Goal: Information Seeking & Learning: Learn about a topic

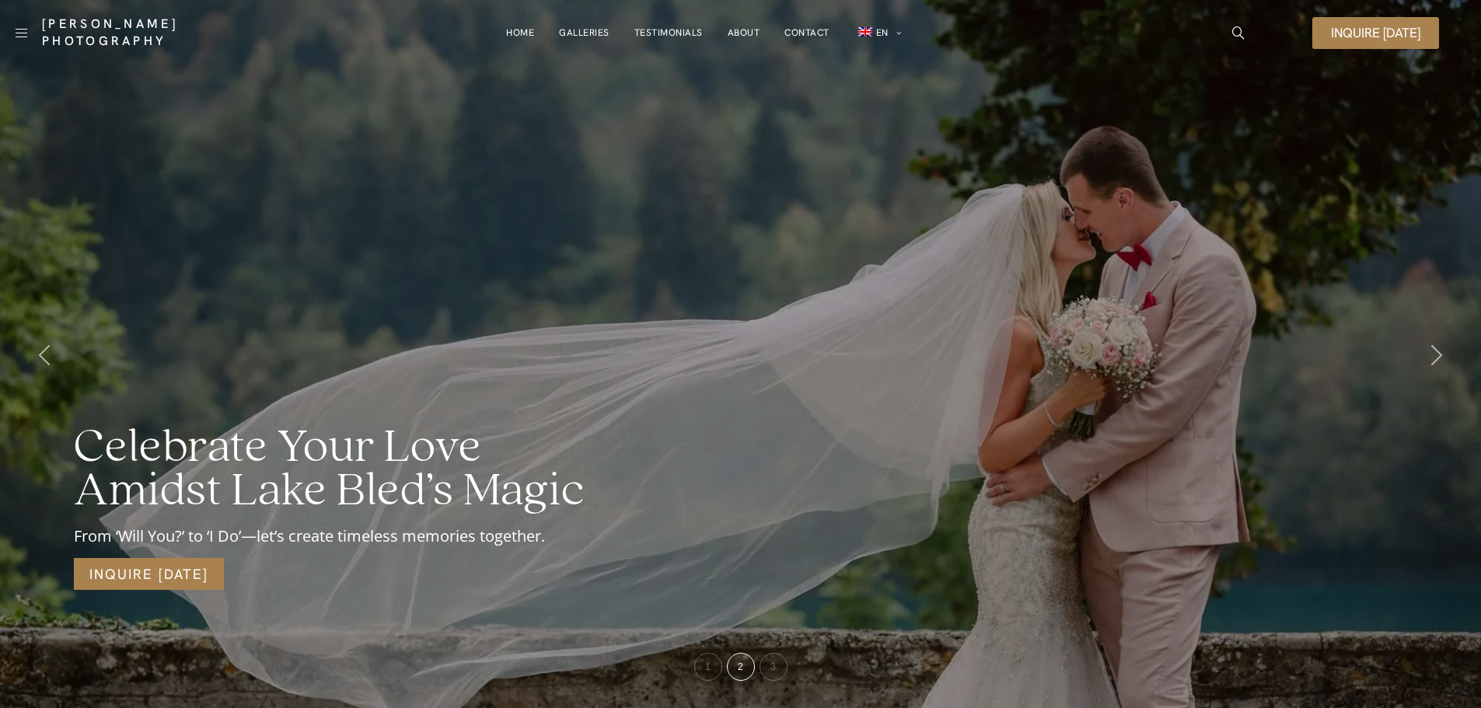
click at [569, 30] on link "Galleries" at bounding box center [584, 32] width 51 height 31
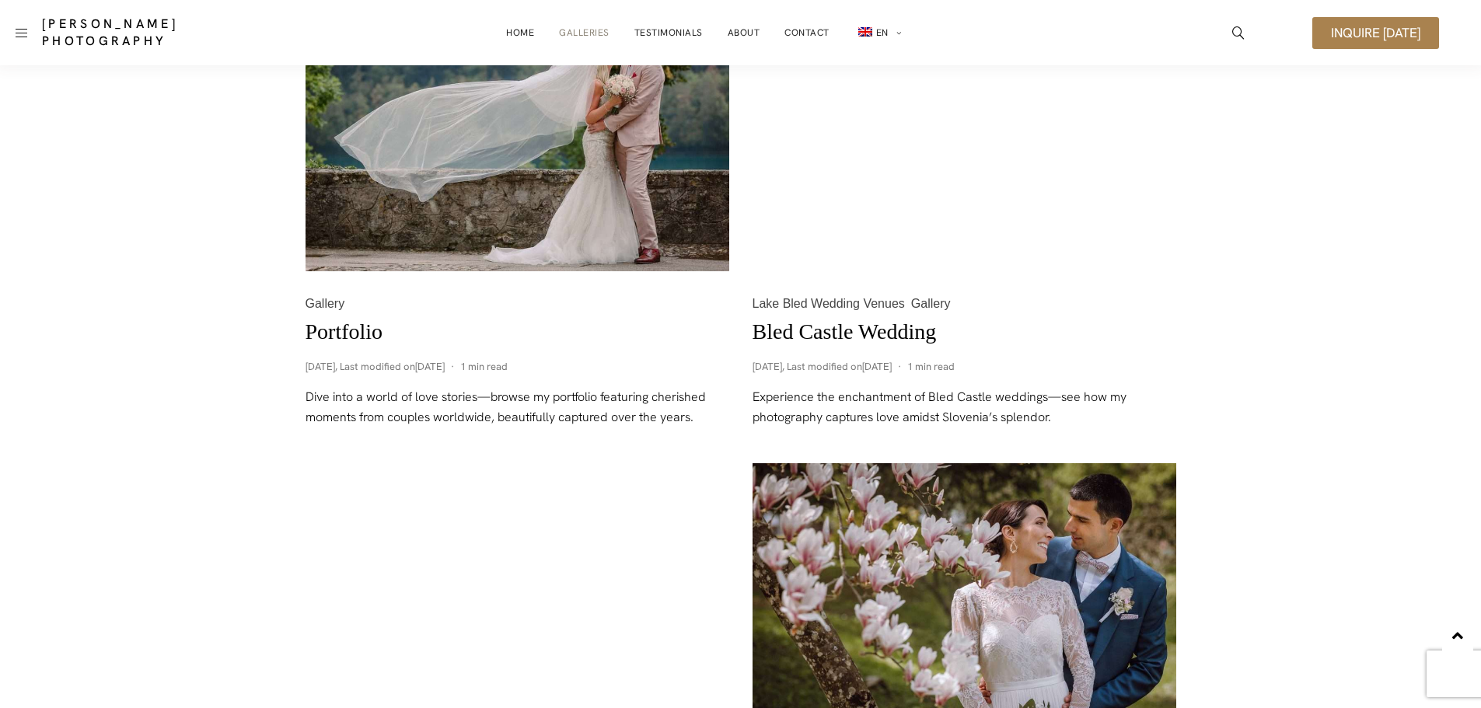
scroll to position [700, 0]
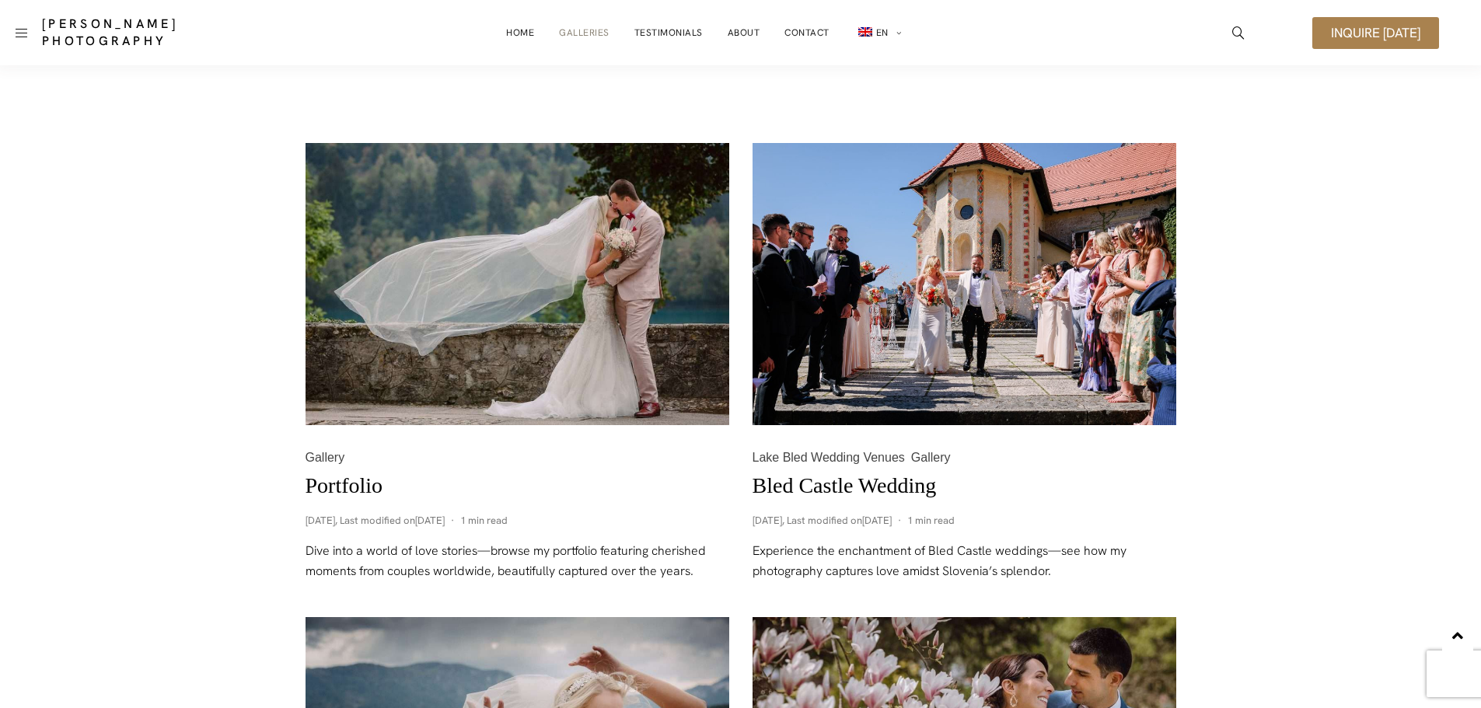
click at [902, 292] on img at bounding box center [965, 284] width 424 height 283
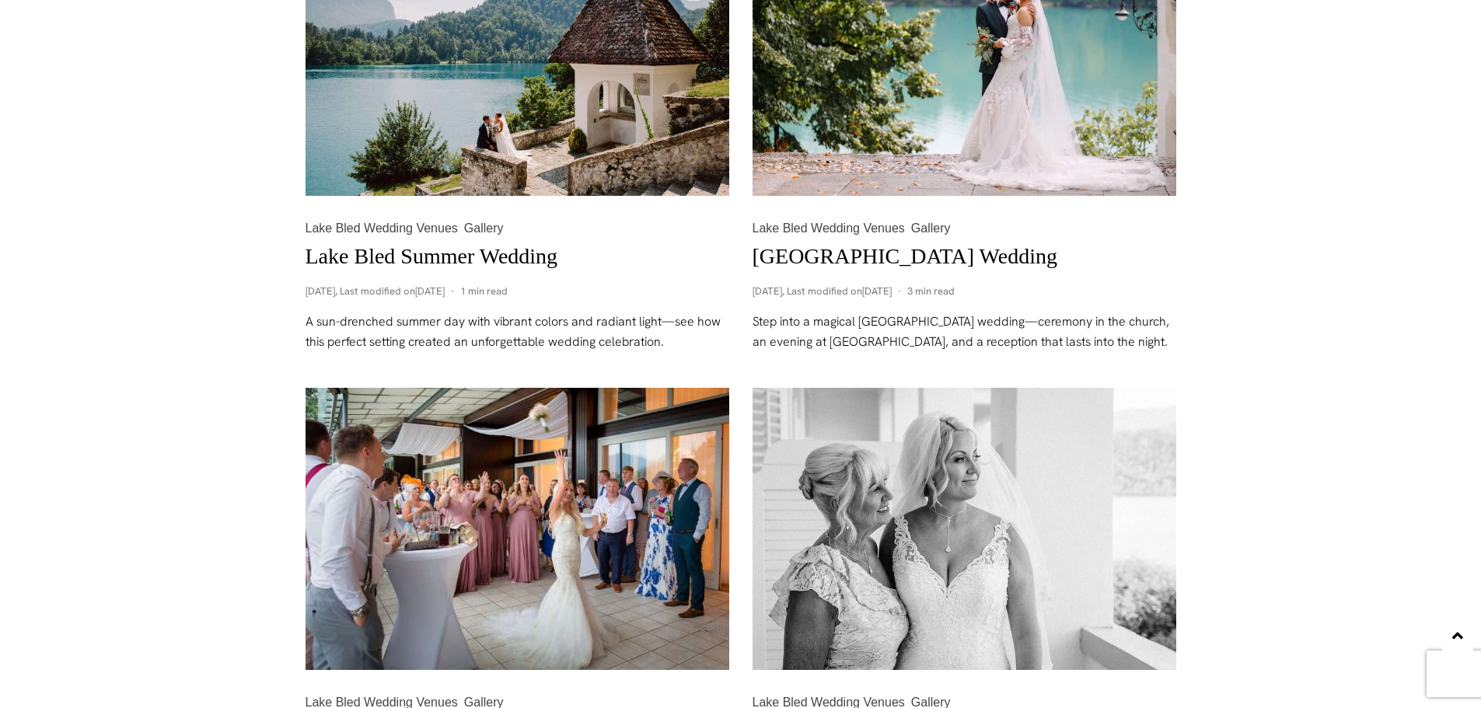
scroll to position [2021, 0]
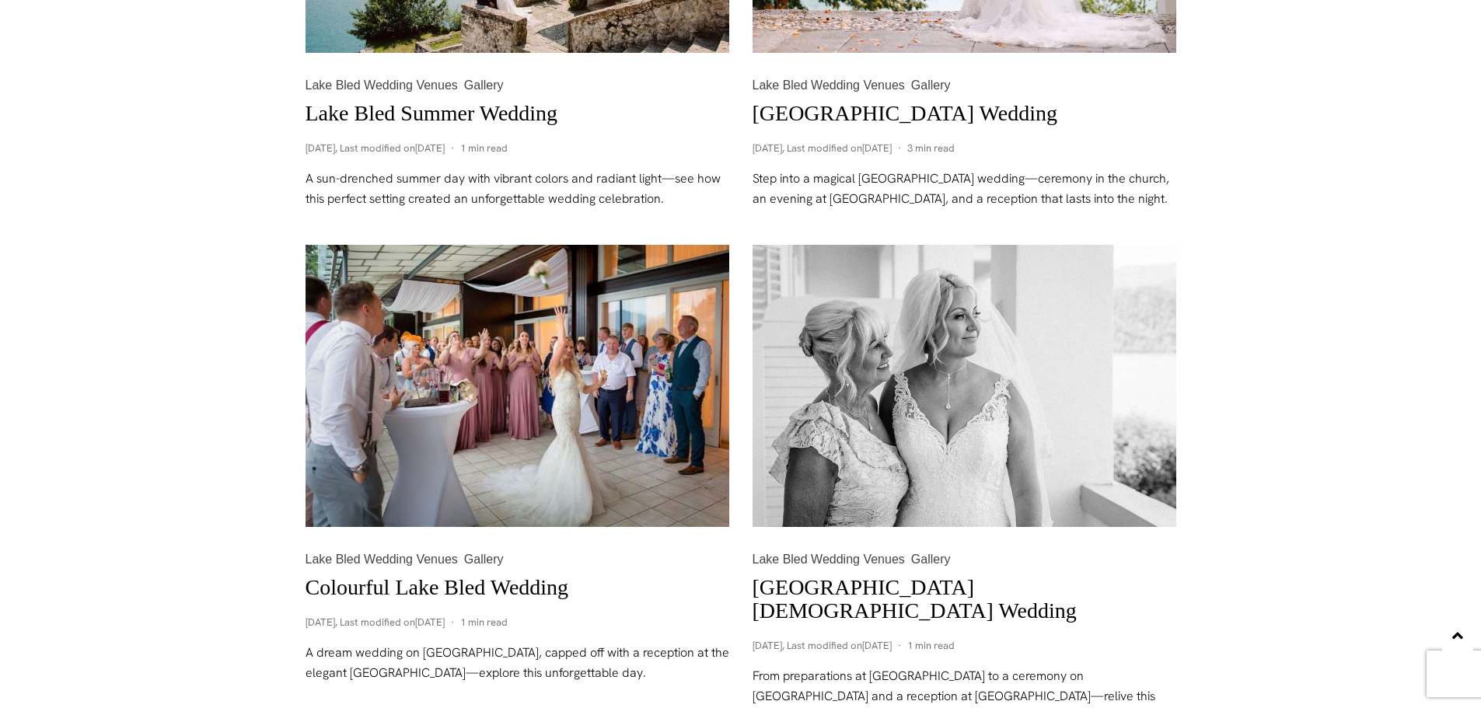
click at [509, 580] on link "Colourful Lake Bled Wedding" at bounding box center [438, 587] width 264 height 24
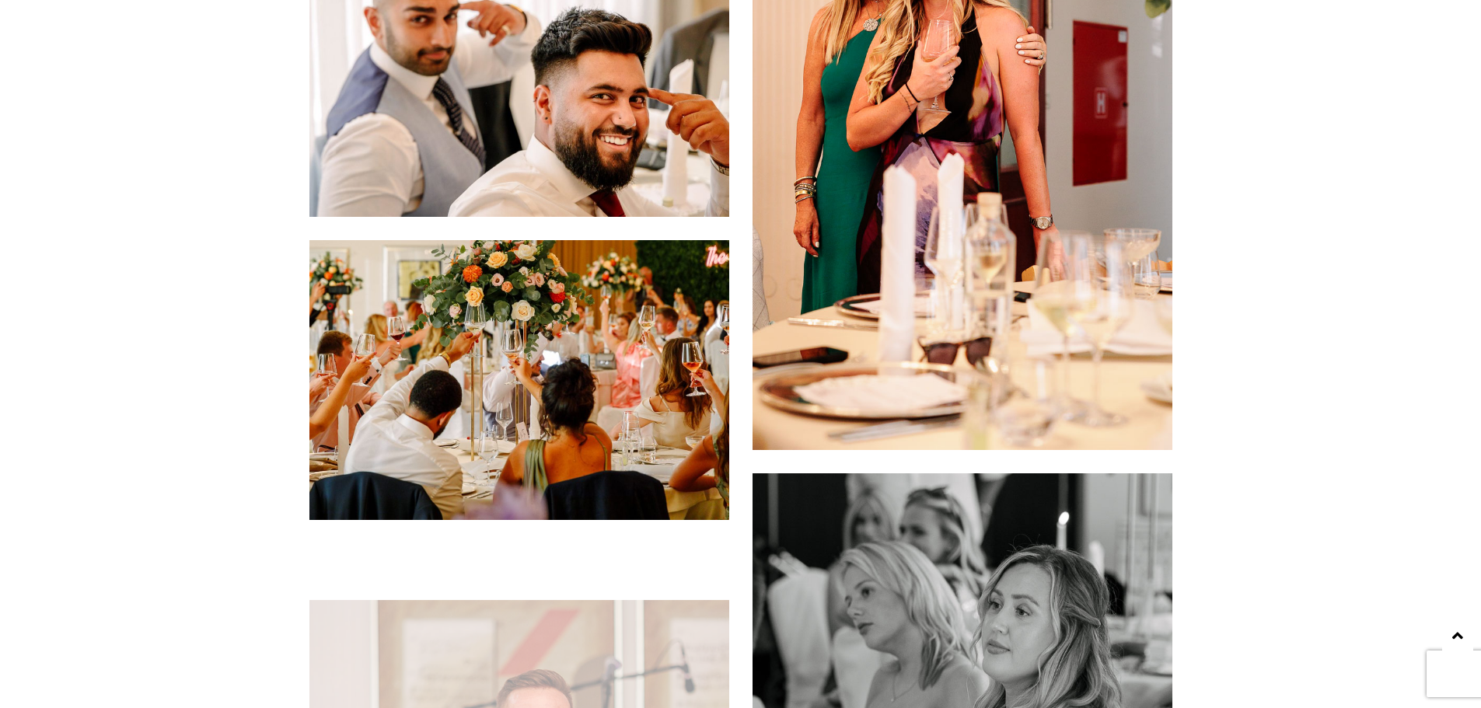
scroll to position [20601, 0]
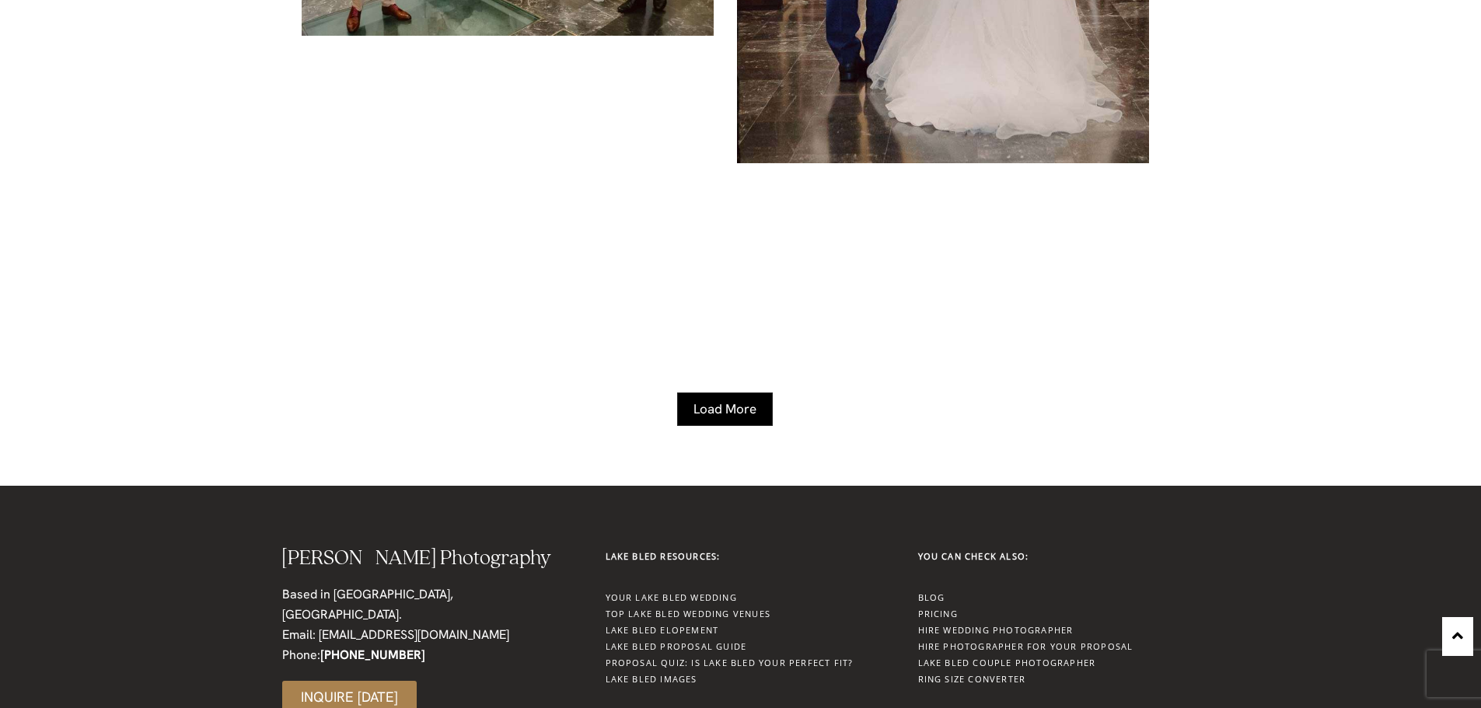
scroll to position [5202, 0]
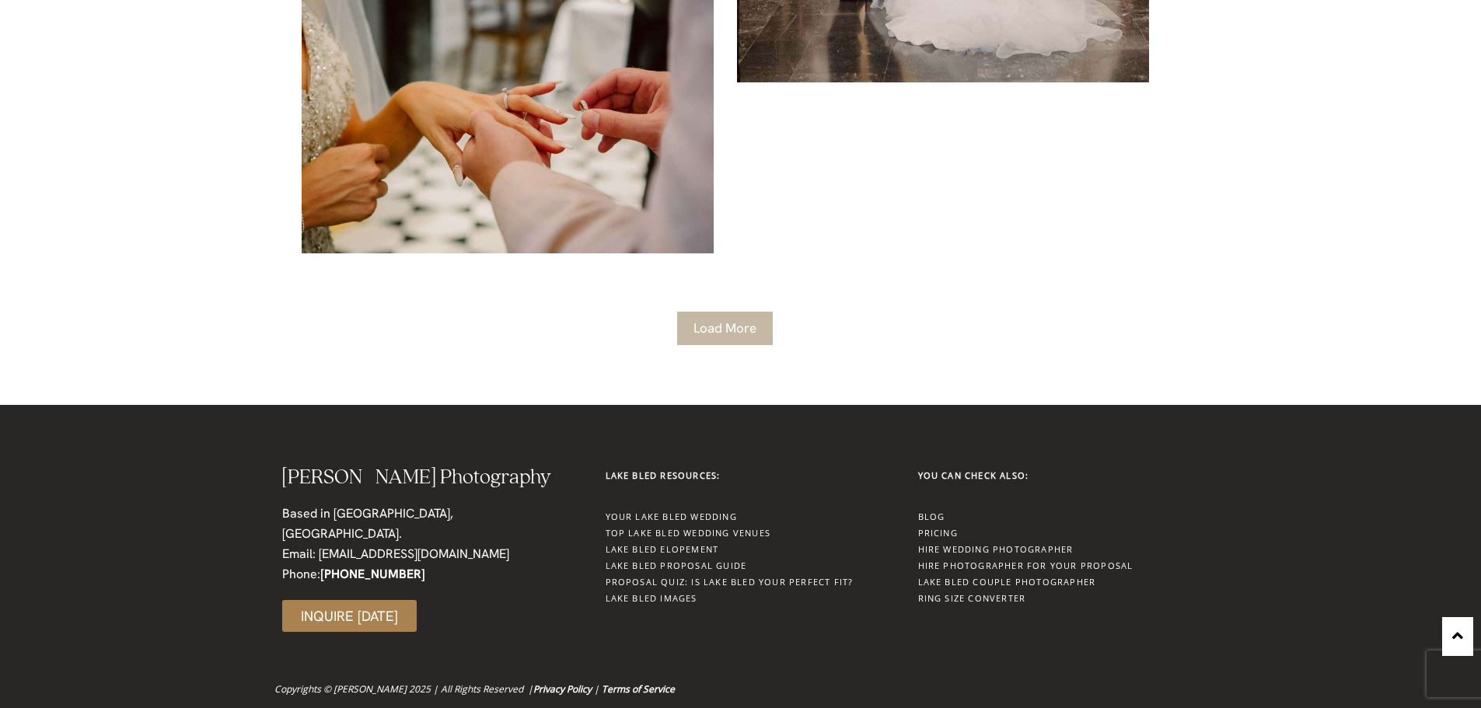
click at [718, 312] on link "Load More" at bounding box center [725, 328] width 96 height 33
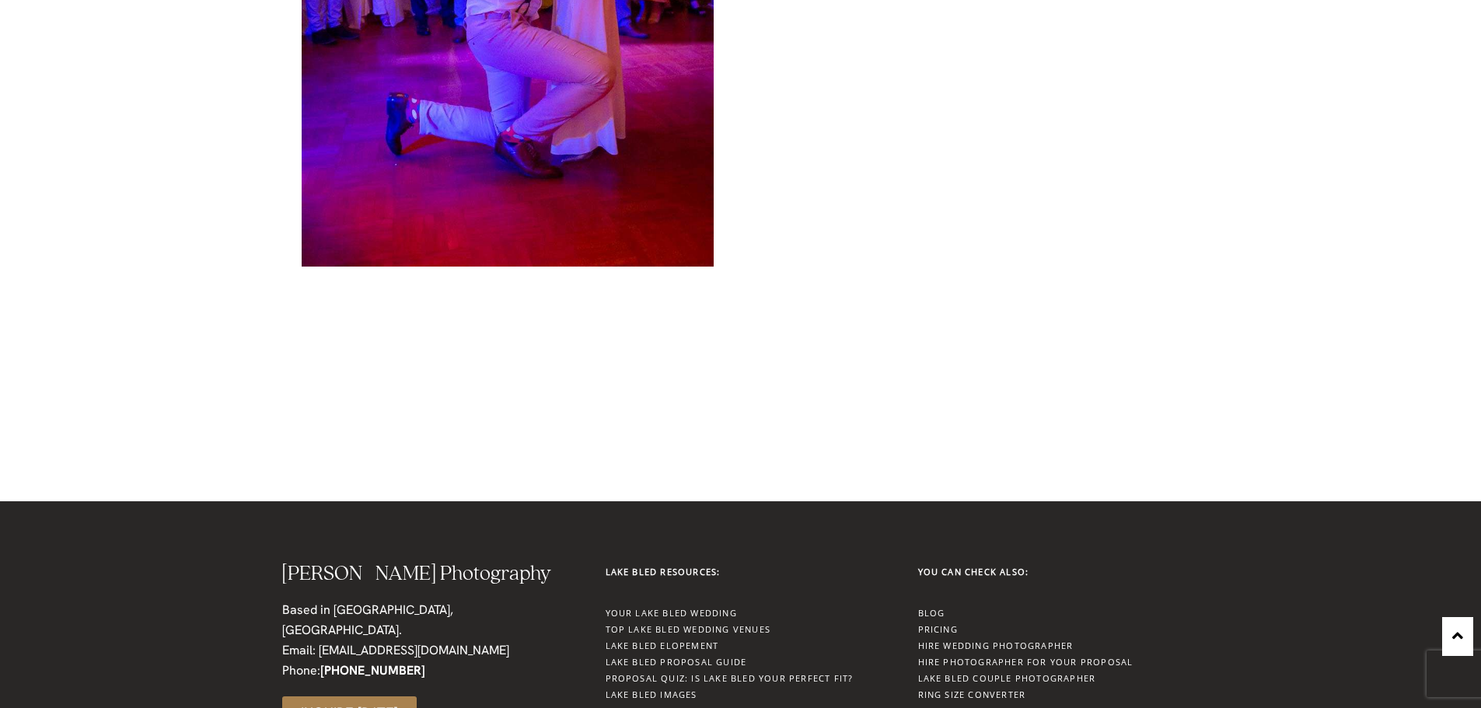
scroll to position [9245, 0]
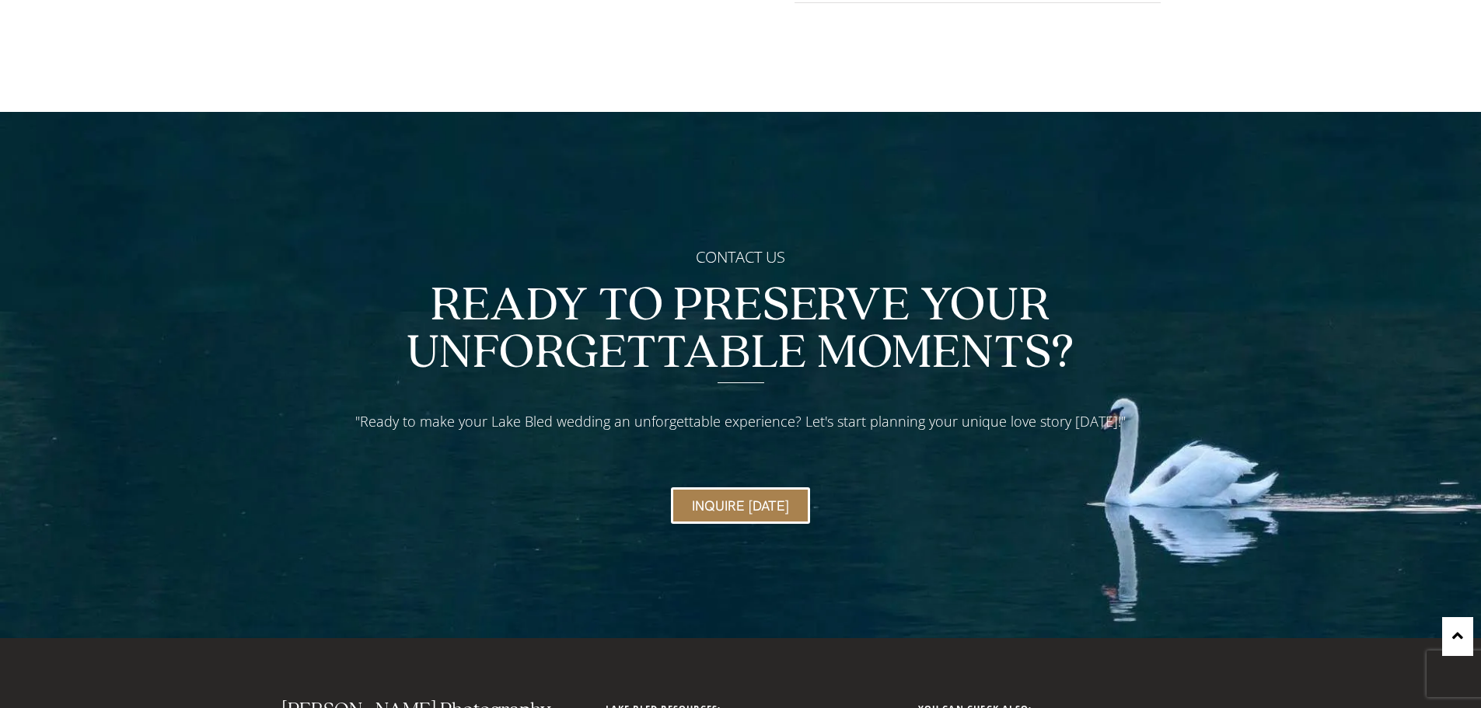
scroll to position [6892, 0]
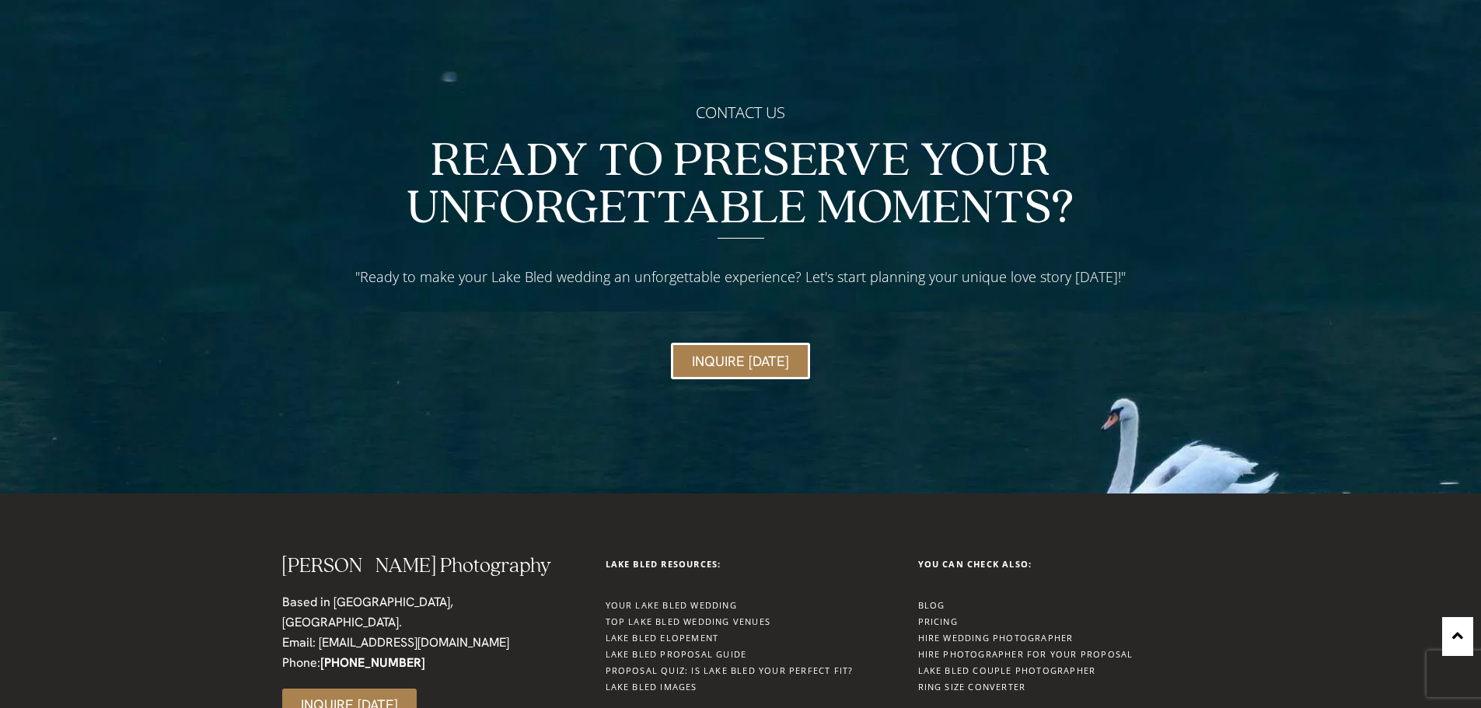
click at [953, 616] on link "Pricing" at bounding box center [938, 622] width 40 height 12
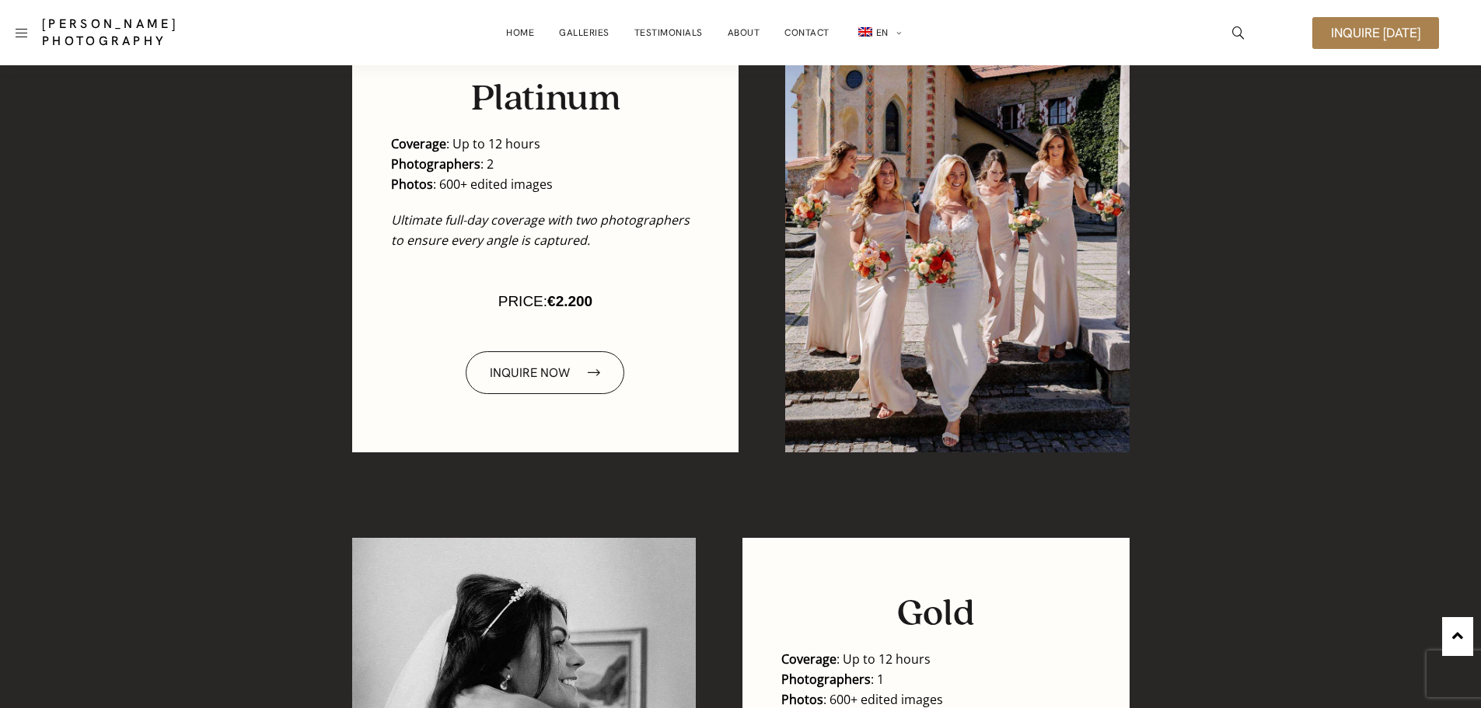
scroll to position [1011, 0]
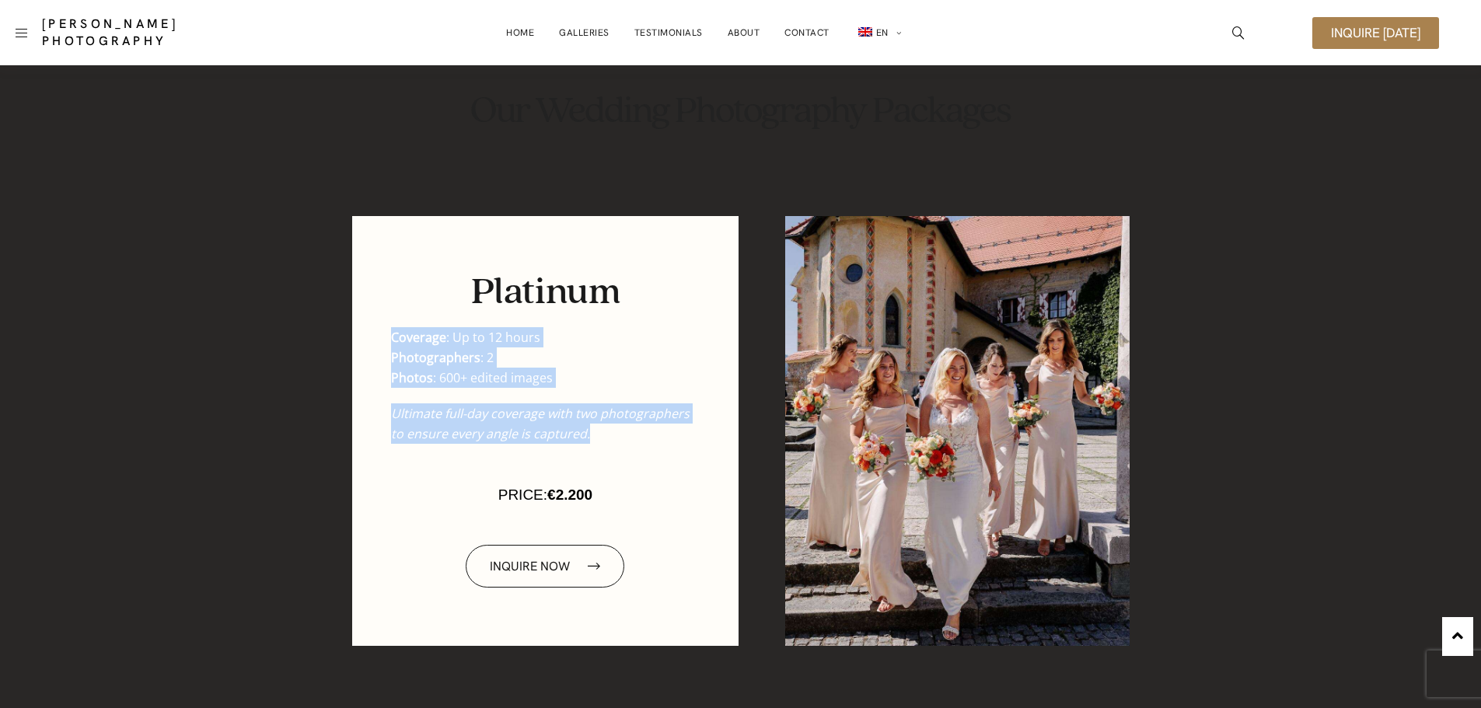
drag, startPoint x: 393, startPoint y: 337, endPoint x: 609, endPoint y: 425, distance: 232.9
click at [626, 430] on div "Platinum Coverage : Up to 12 hours Photographers : 2 Photos : 600+ edited image…" at bounding box center [545, 431] width 387 height 430
copy div "Coverage : Up to 12 hours Photographers : 2 Photos : 600+ edited images Ultimat…"
